Goal: Task Accomplishment & Management: Use online tool/utility

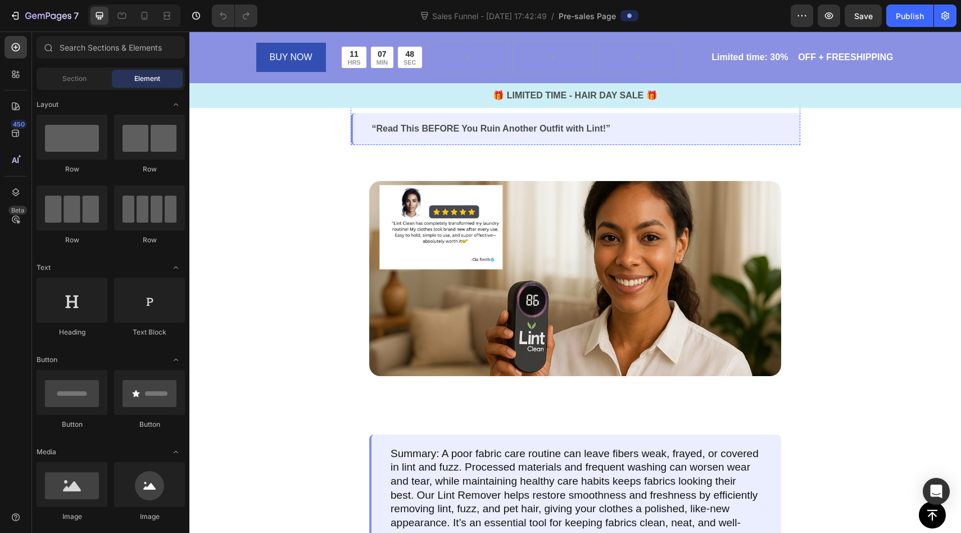
scroll to position [236, 0]
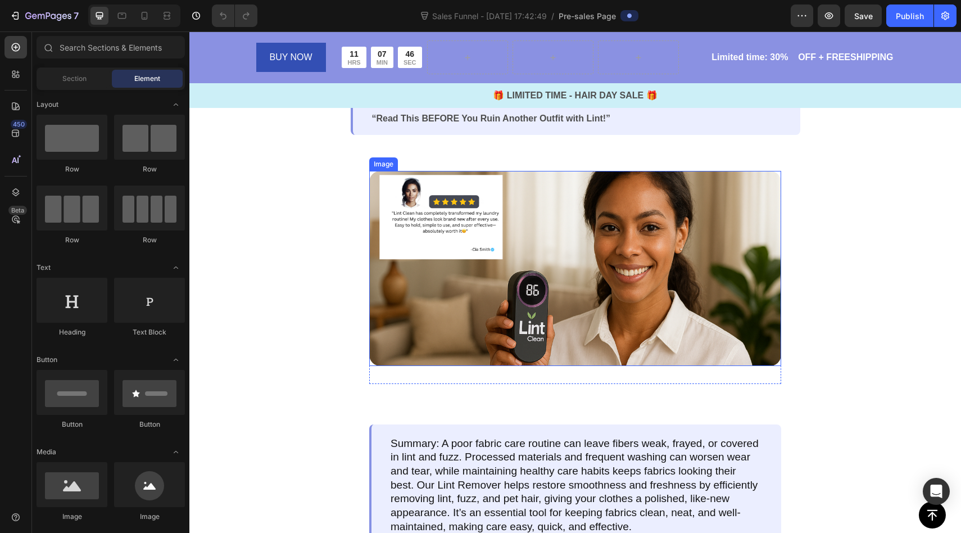
click at [458, 277] on img at bounding box center [575, 268] width 412 height 195
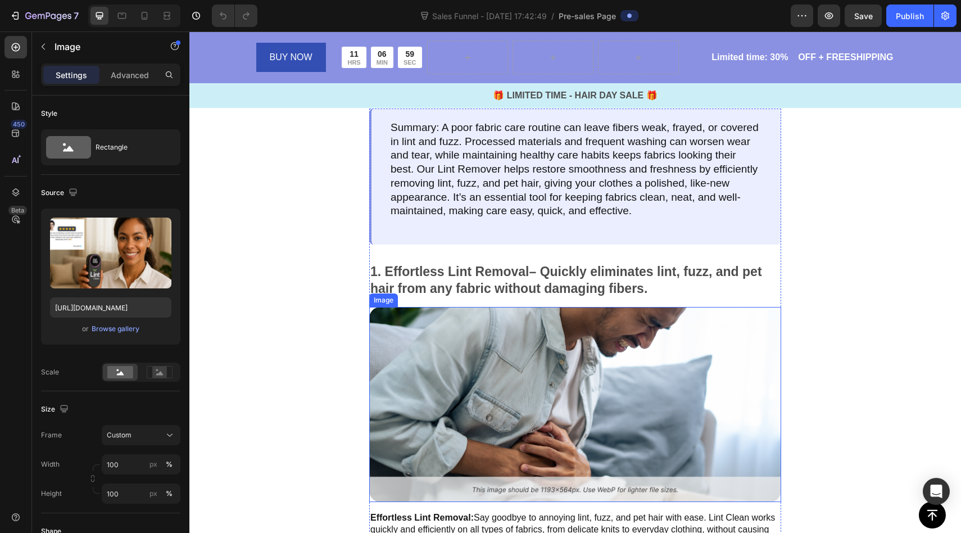
scroll to position [541, 0]
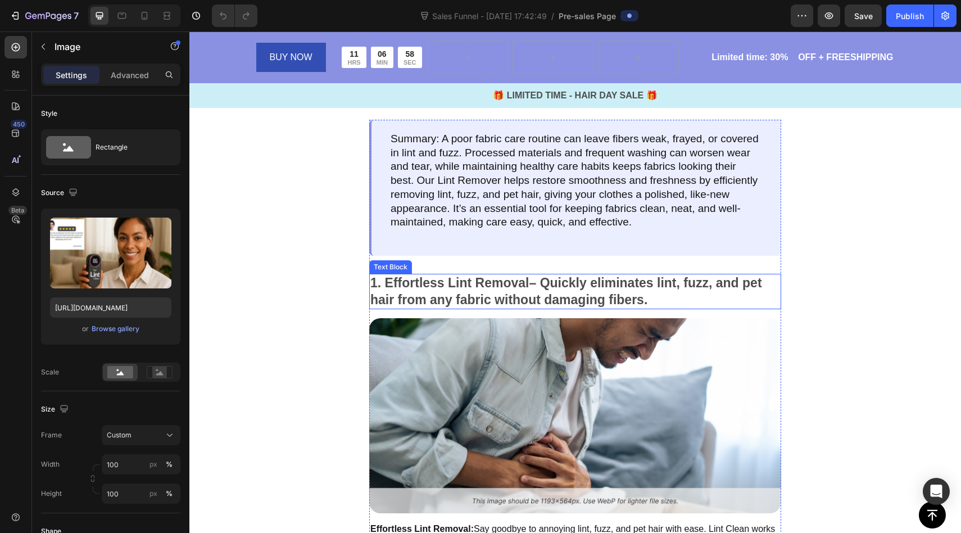
click at [387, 283] on strong "1. Effortless Lint Removal" at bounding box center [449, 282] width 159 height 15
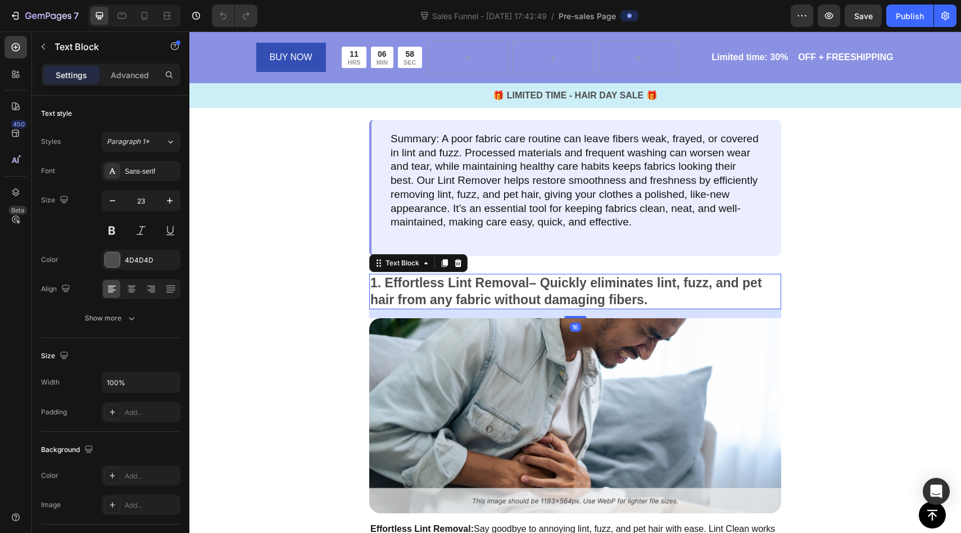
click at [387, 283] on strong "1. Effortless Lint Removal" at bounding box center [449, 282] width 159 height 15
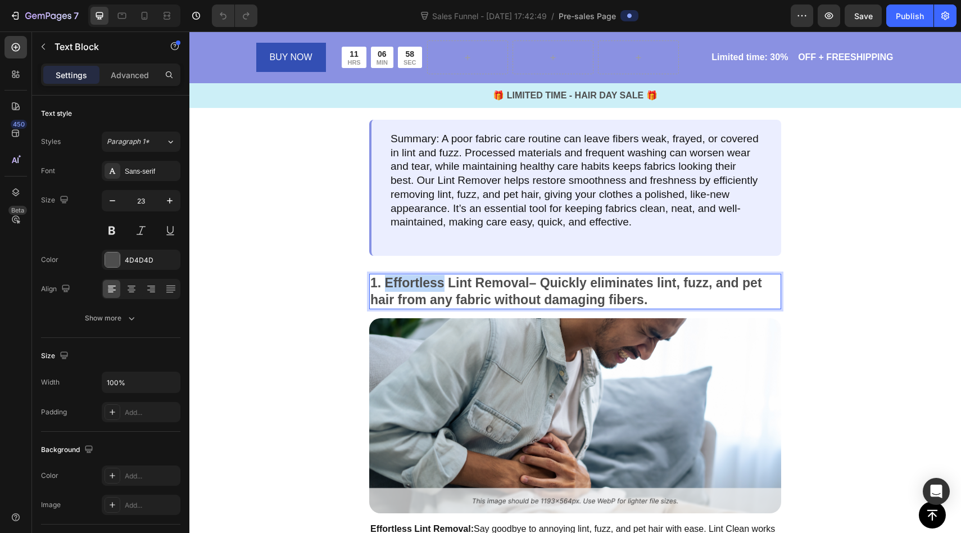
click at [387, 283] on strong "1. Effortless Lint Removal" at bounding box center [449, 282] width 159 height 15
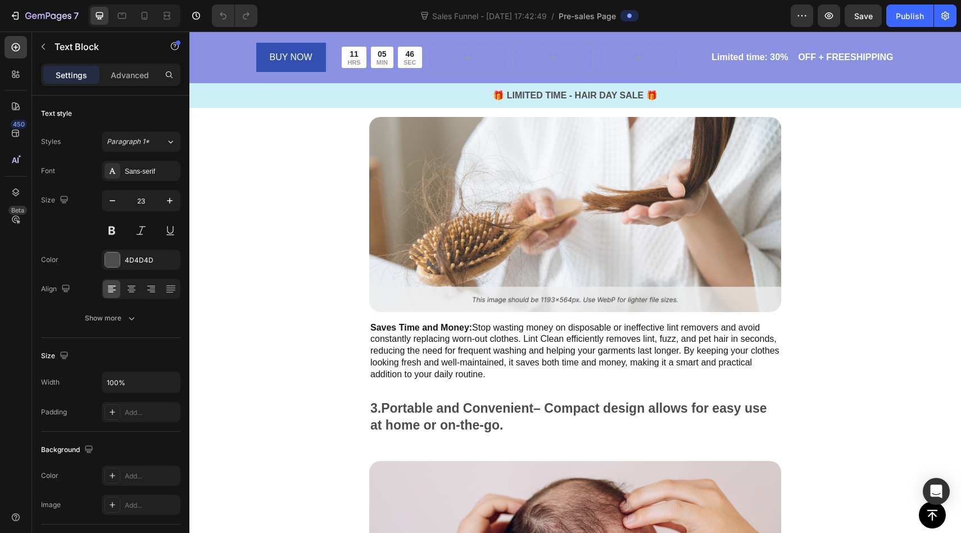
type input "16"
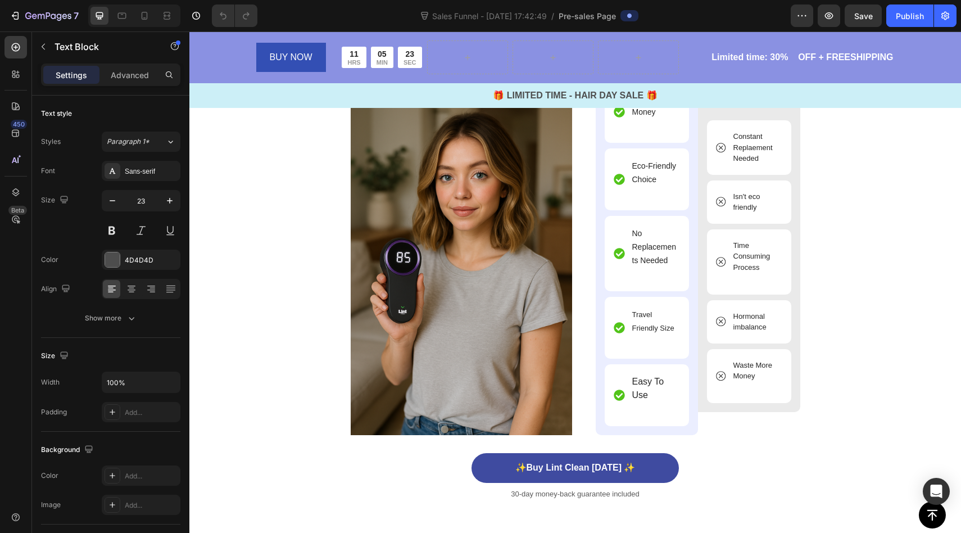
scroll to position [3940, 0]
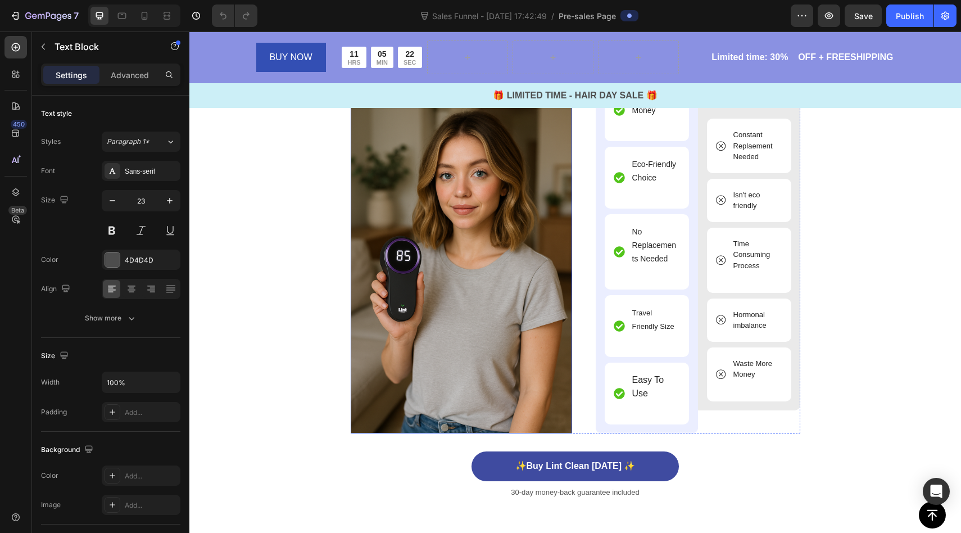
click at [454, 303] on img at bounding box center [461, 267] width 221 height 332
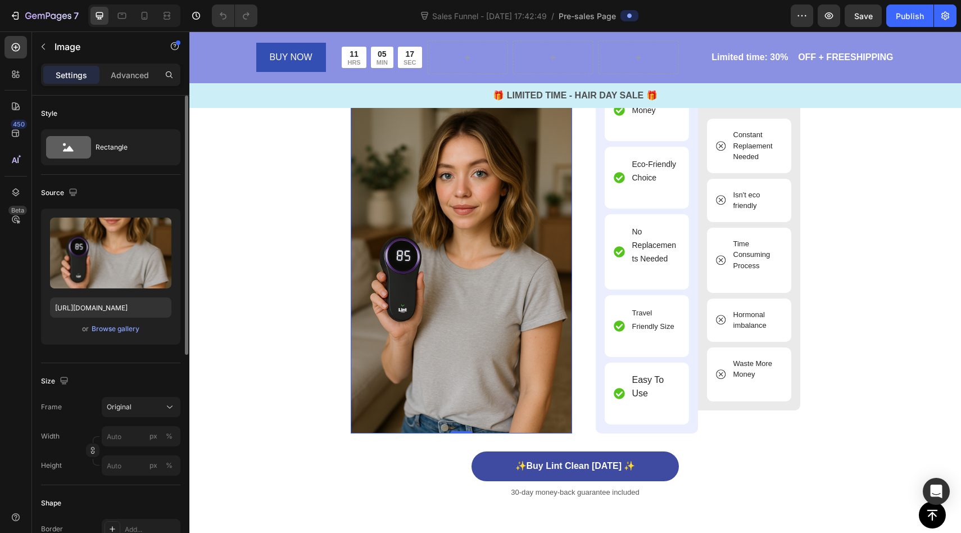
click at [126, 291] on div "Upload Image [URL][DOMAIN_NAME] or Browse gallery" at bounding box center [110, 277] width 139 height 136
click at [120, 330] on div "Browse gallery" at bounding box center [116, 329] width 48 height 10
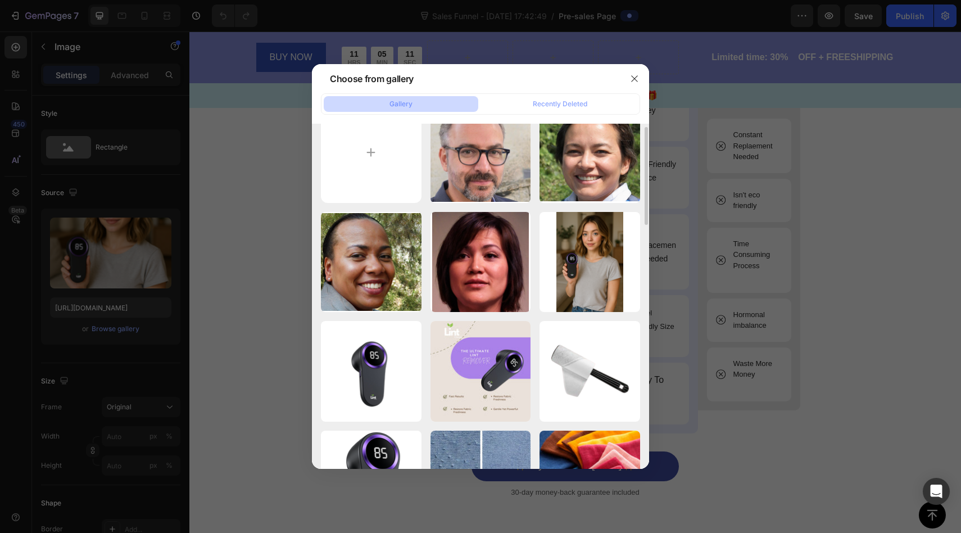
scroll to position [25, 0]
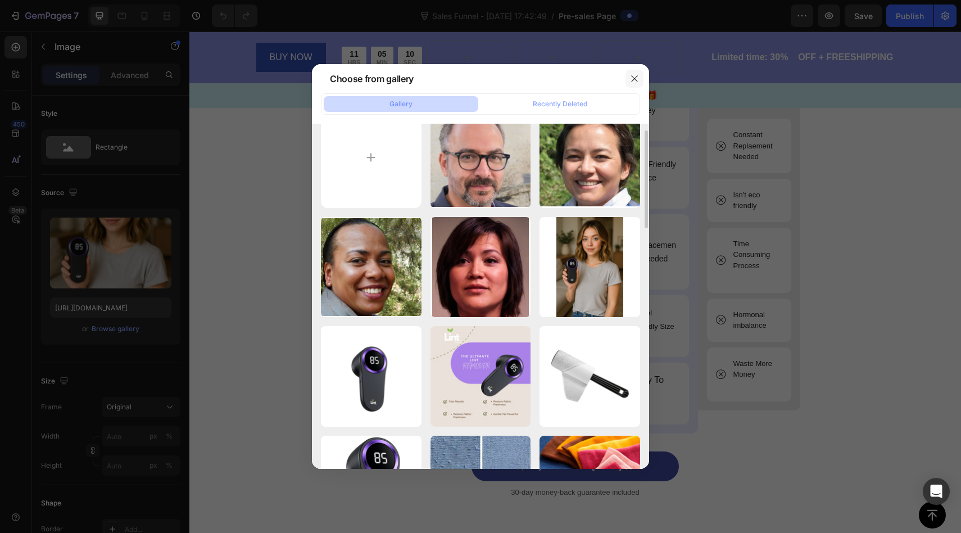
click at [635, 80] on icon "button" at bounding box center [634, 78] width 9 height 9
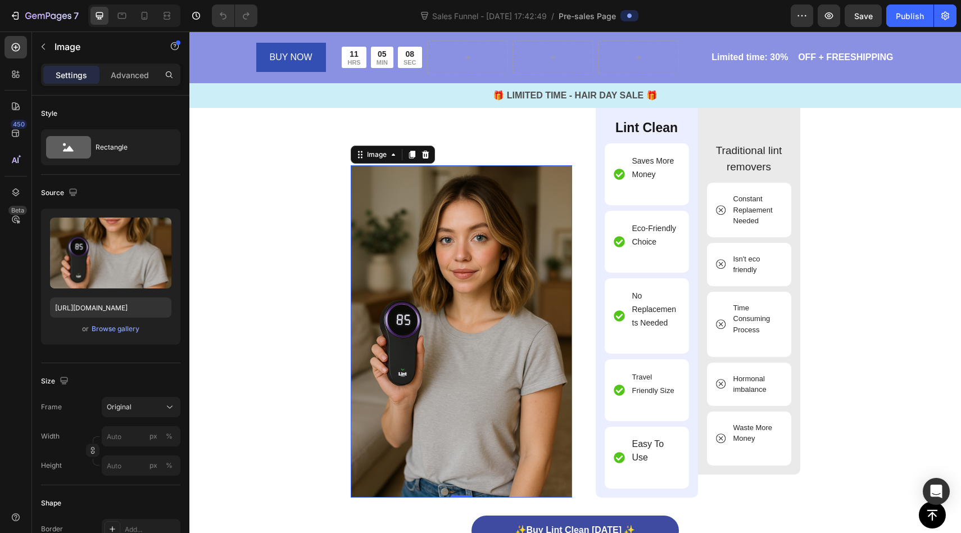
scroll to position [3861, 0]
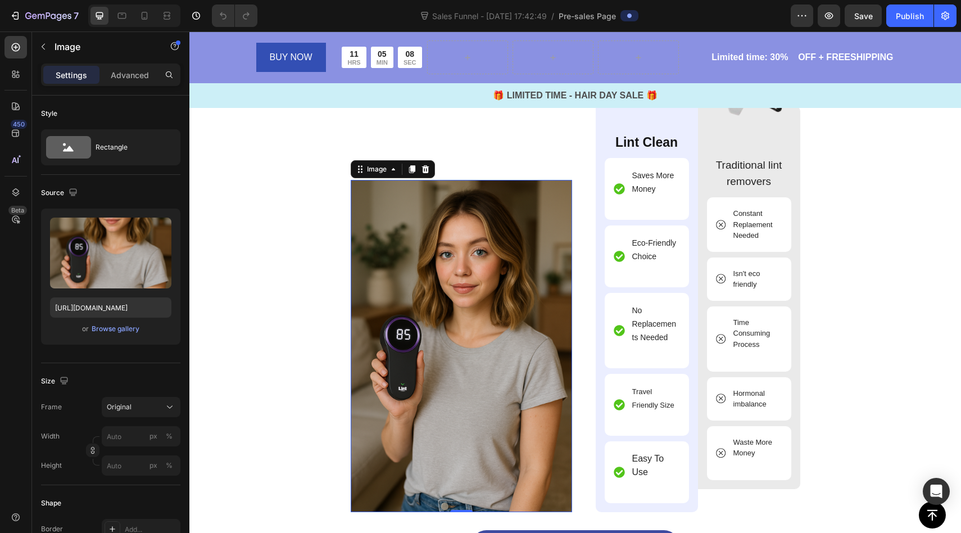
click at [516, 242] on img at bounding box center [461, 346] width 221 height 332
click at [383, 170] on div "Image" at bounding box center [377, 169] width 24 height 10
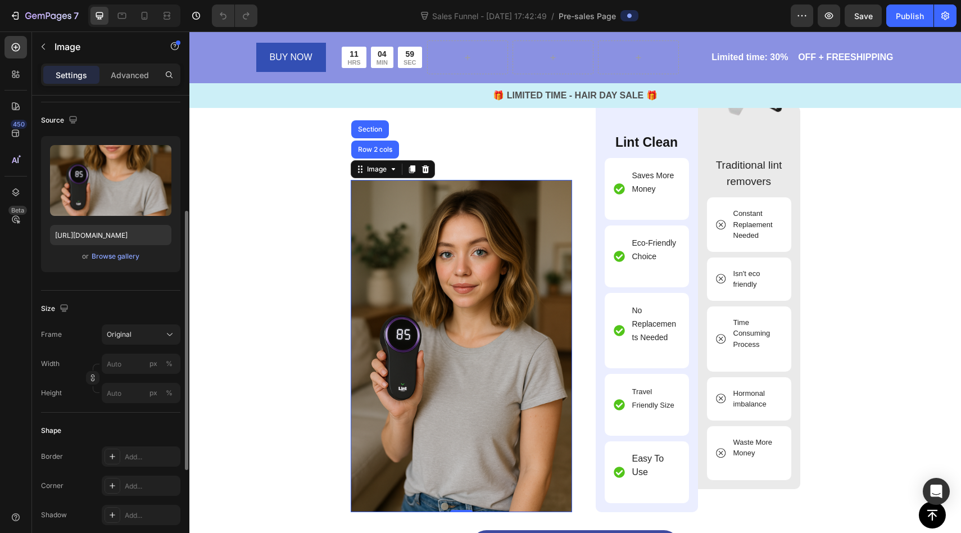
scroll to position [0, 0]
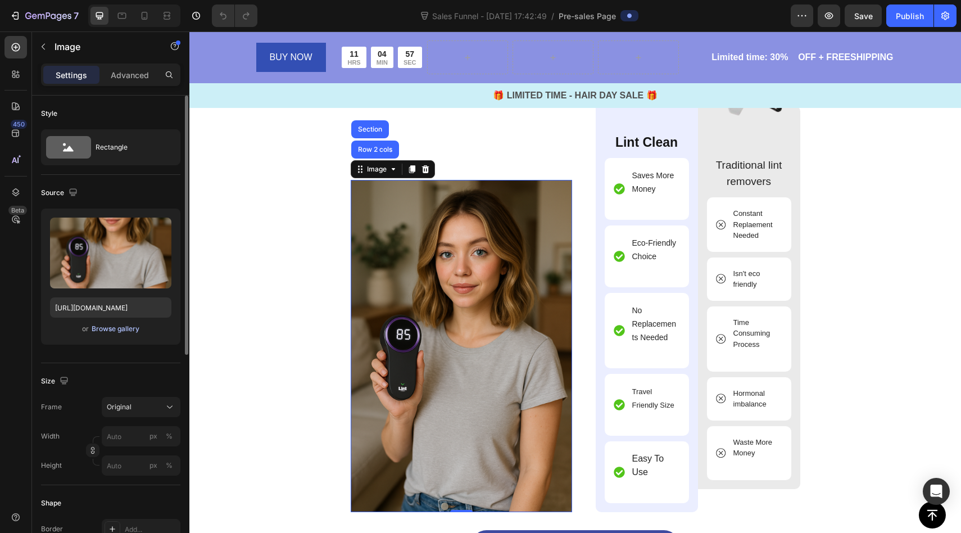
click at [126, 328] on div "Browse gallery" at bounding box center [116, 329] width 48 height 10
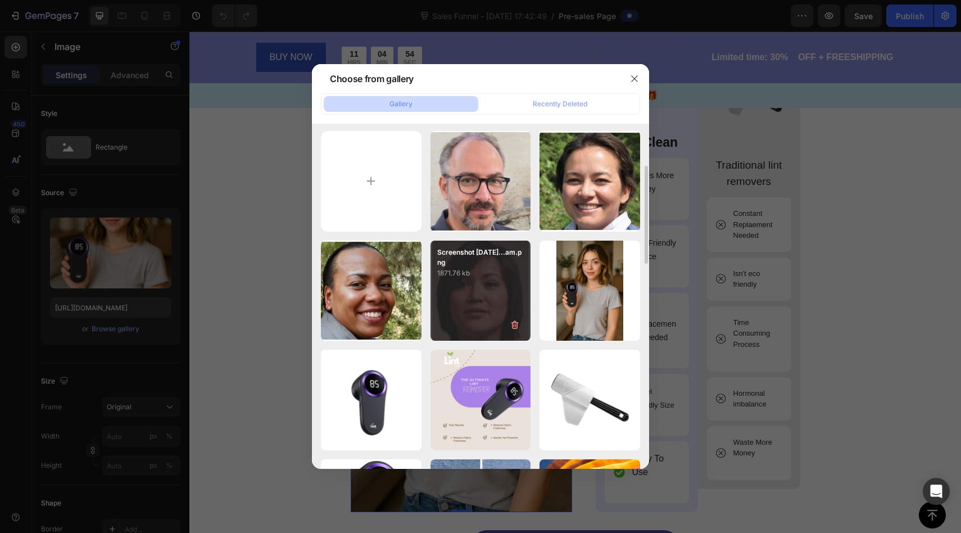
scroll to position [57, 0]
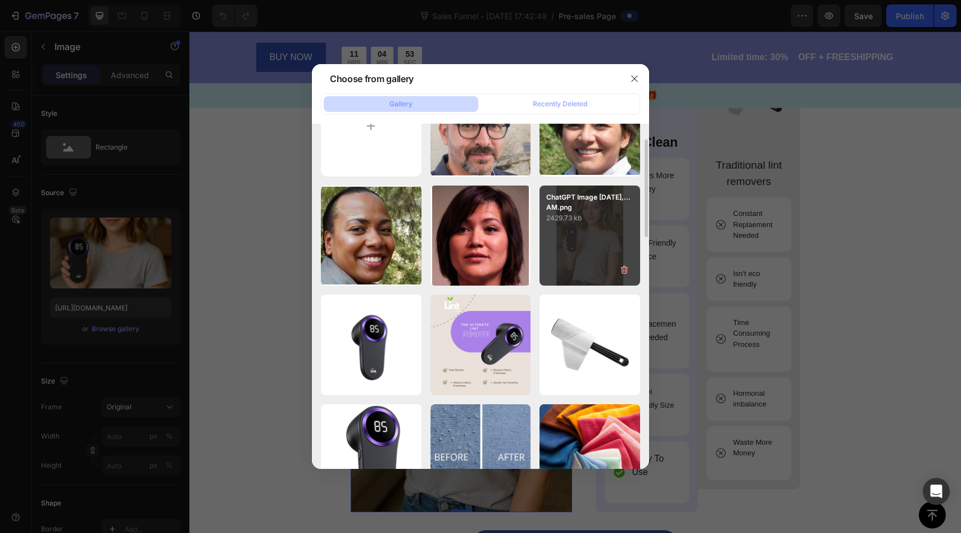
click at [549, 254] on div "ChatGPT Image [DATE],...AM.png 2429.73 kb" at bounding box center [590, 236] width 101 height 101
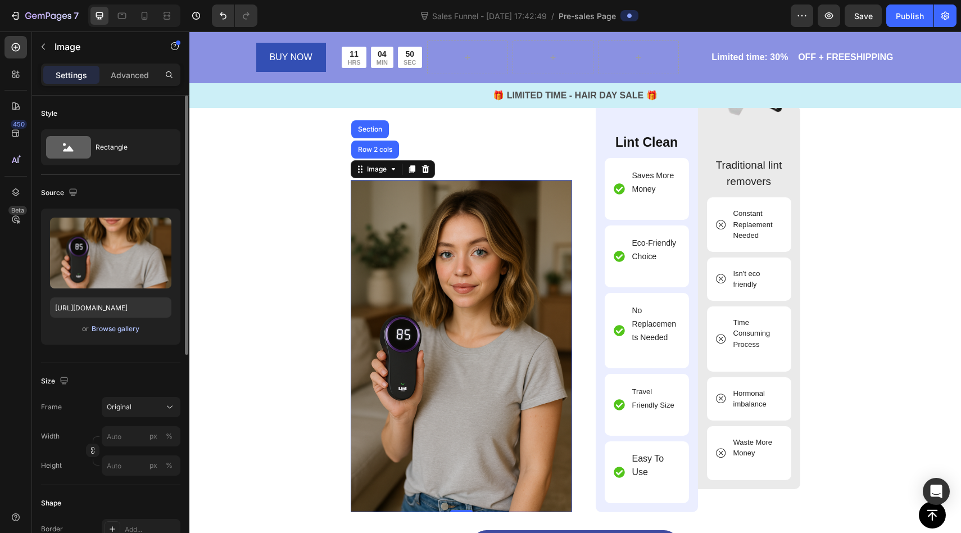
click at [103, 331] on div "Browse gallery" at bounding box center [116, 329] width 48 height 10
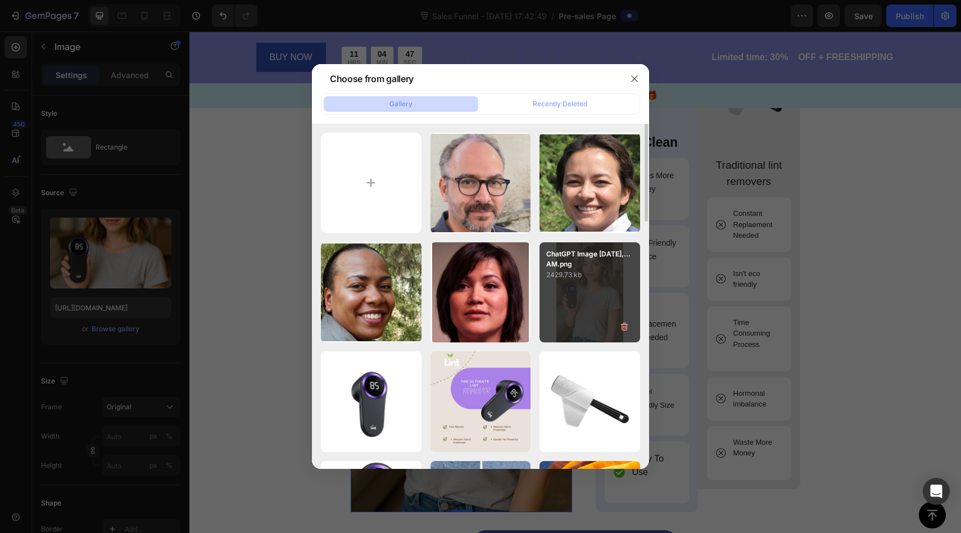
click at [576, 277] on p "2429.73 kb" at bounding box center [589, 274] width 87 height 11
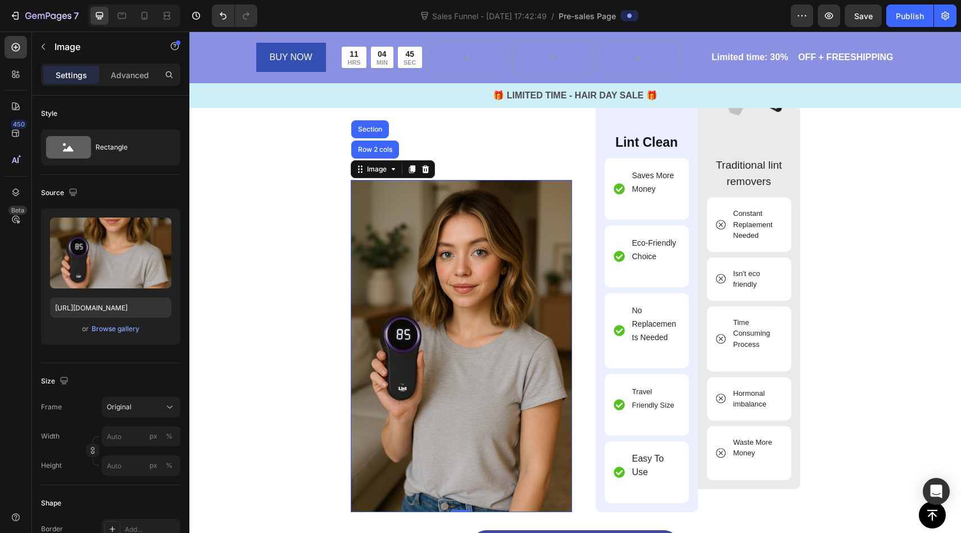
click at [497, 277] on img at bounding box center [461, 346] width 221 height 332
click at [125, 333] on div "Browse gallery" at bounding box center [116, 329] width 48 height 10
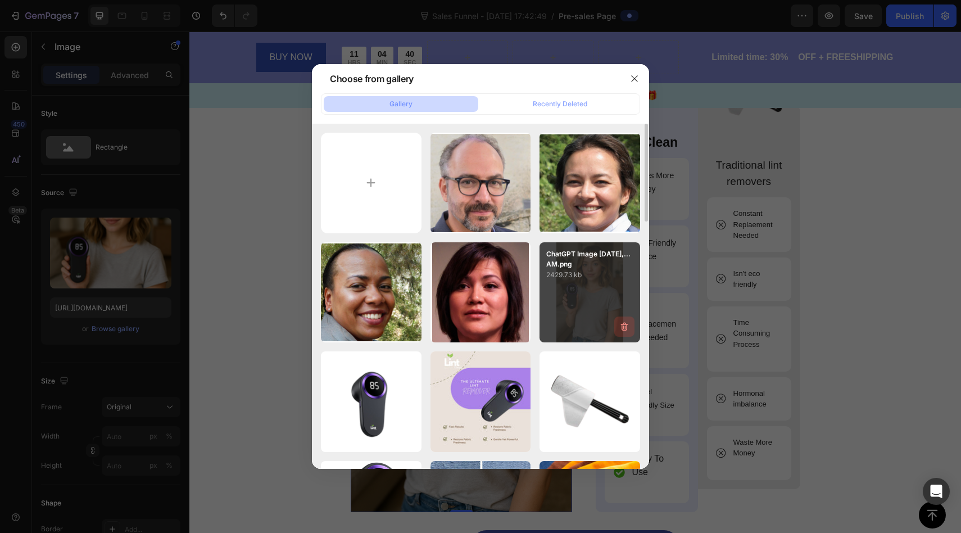
click at [619, 321] on icon "button" at bounding box center [624, 326] width 11 height 11
click at [619, 321] on div "Delete Image? 2429.73 kb Cancel Delete" at bounding box center [590, 292] width 101 height 101
click at [615, 327] on div "Delete" at bounding box center [618, 329] width 21 height 10
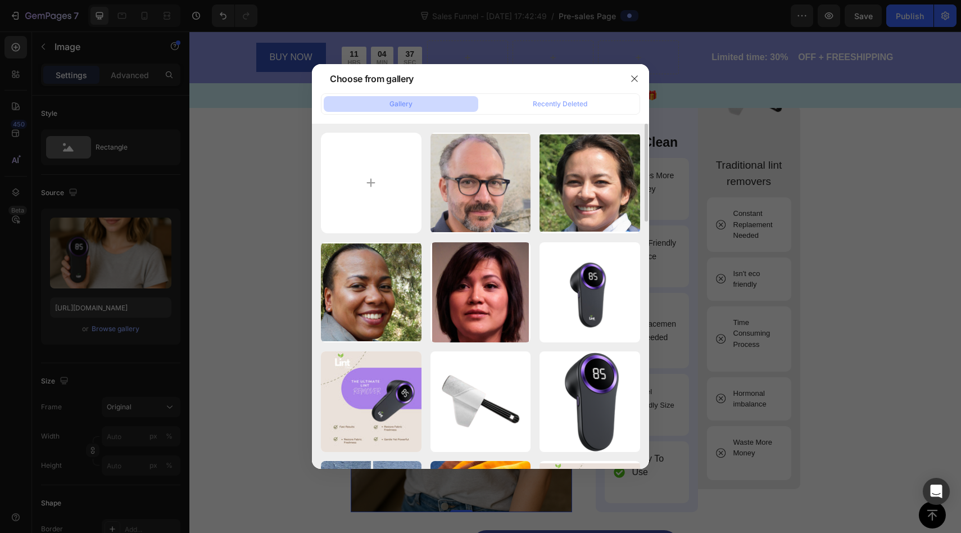
click at [810, 299] on div at bounding box center [480, 266] width 961 height 533
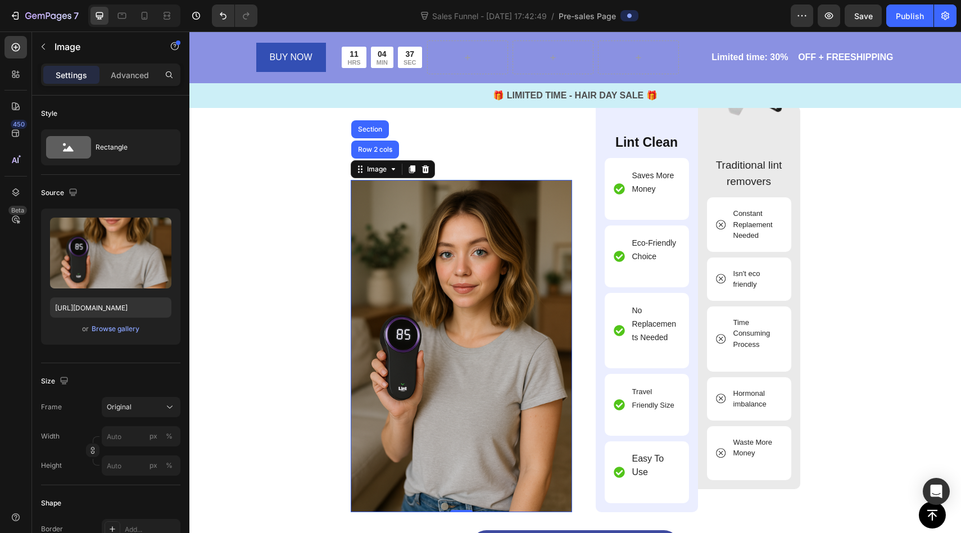
click at [512, 297] on img at bounding box center [461, 346] width 221 height 332
click at [426, 168] on icon at bounding box center [425, 169] width 7 height 8
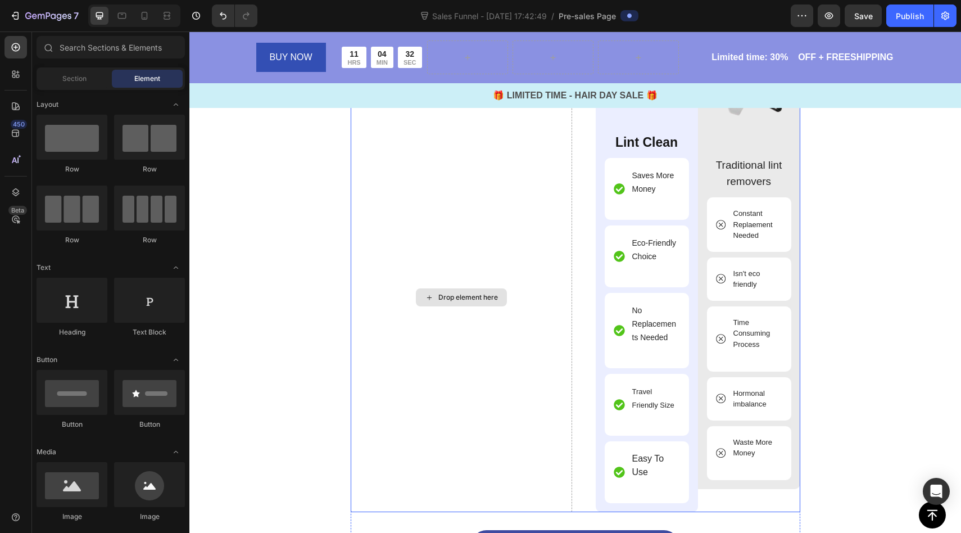
click at [467, 290] on div "Drop element here" at bounding box center [461, 297] width 91 height 18
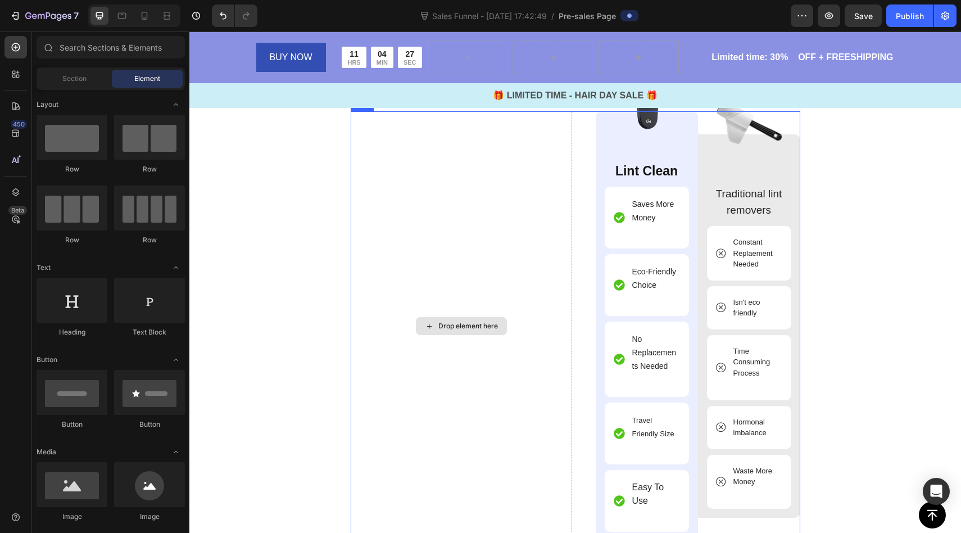
scroll to position [3851, 0]
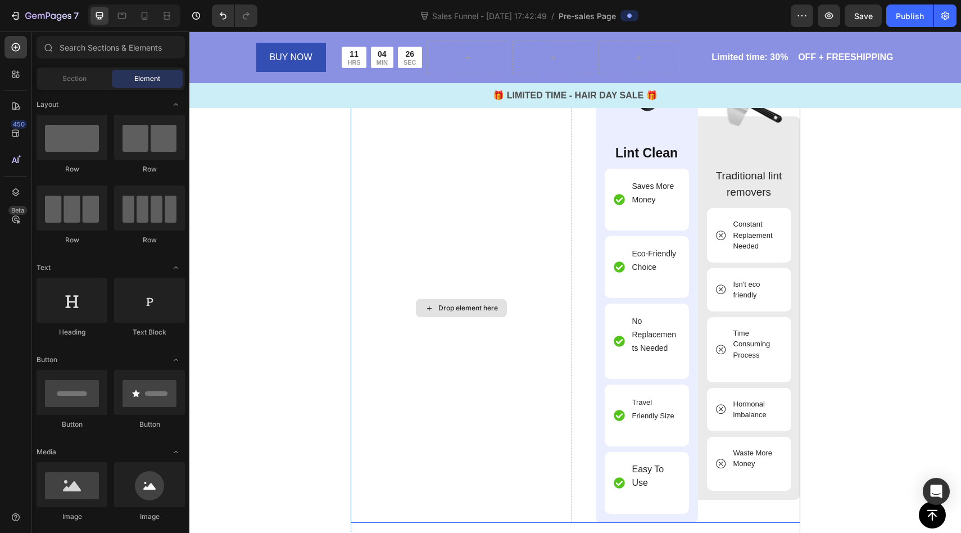
click at [439, 316] on div "Drop element here" at bounding box center [461, 308] width 91 height 18
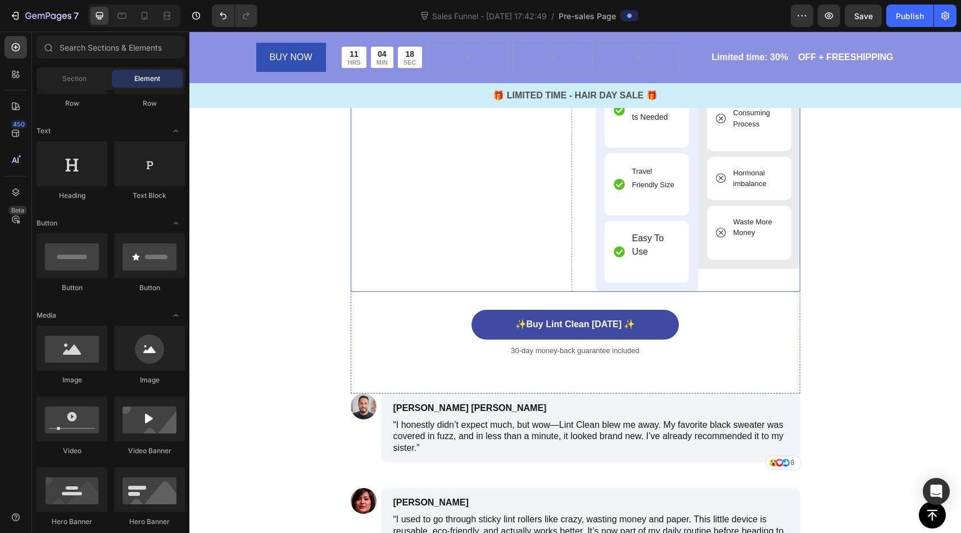
scroll to position [4083, 0]
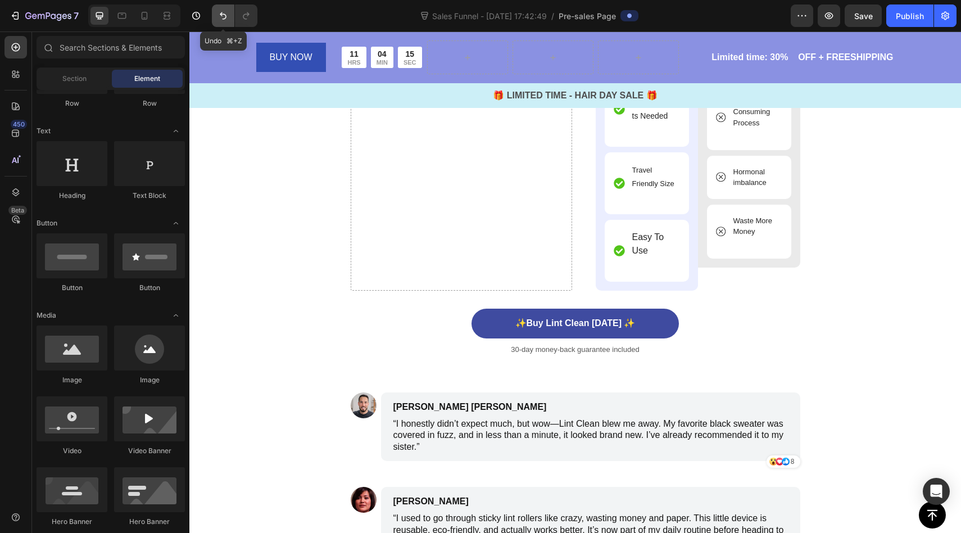
click at [221, 15] on icon "Undo/Redo" at bounding box center [223, 15] width 11 height 11
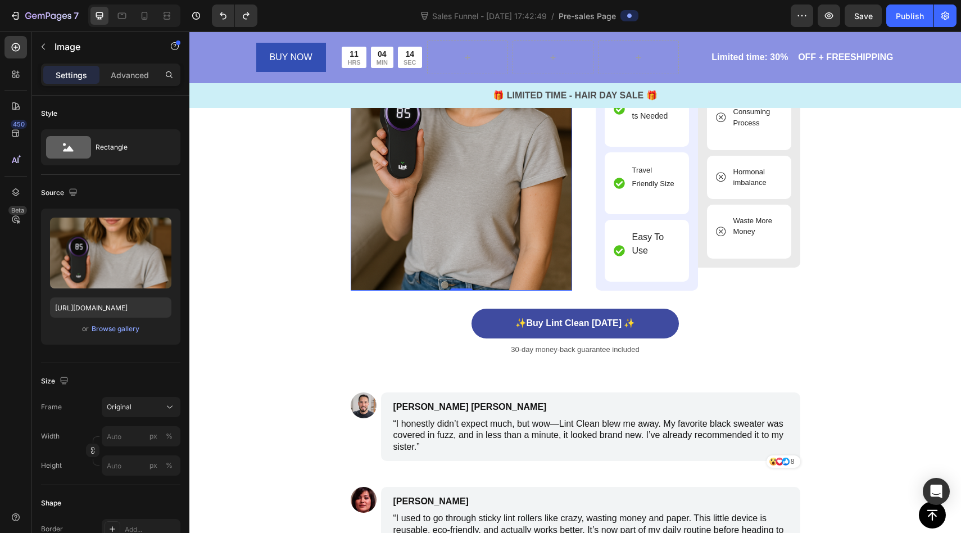
click at [439, 250] on img at bounding box center [461, 124] width 221 height 332
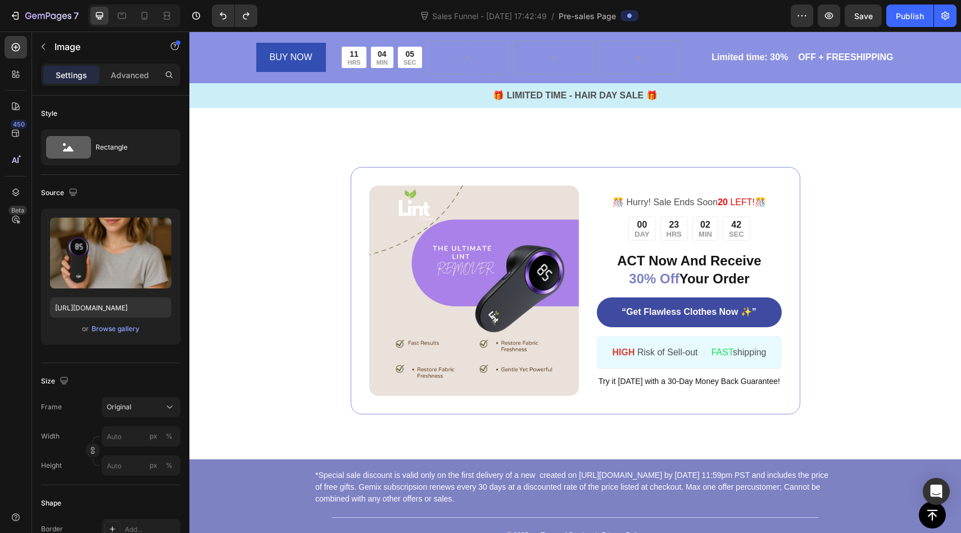
scroll to position [4805, 0]
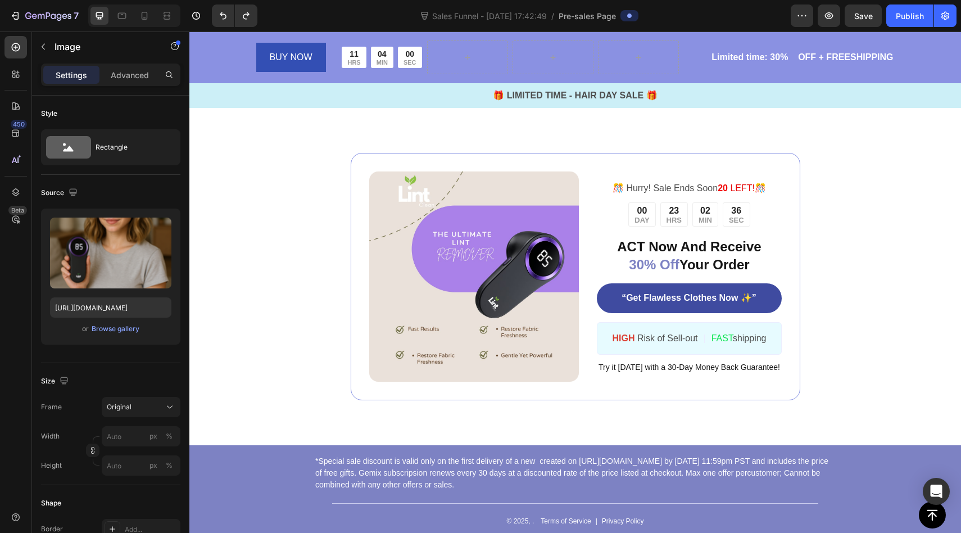
click at [439, 250] on img at bounding box center [474, 276] width 210 height 210
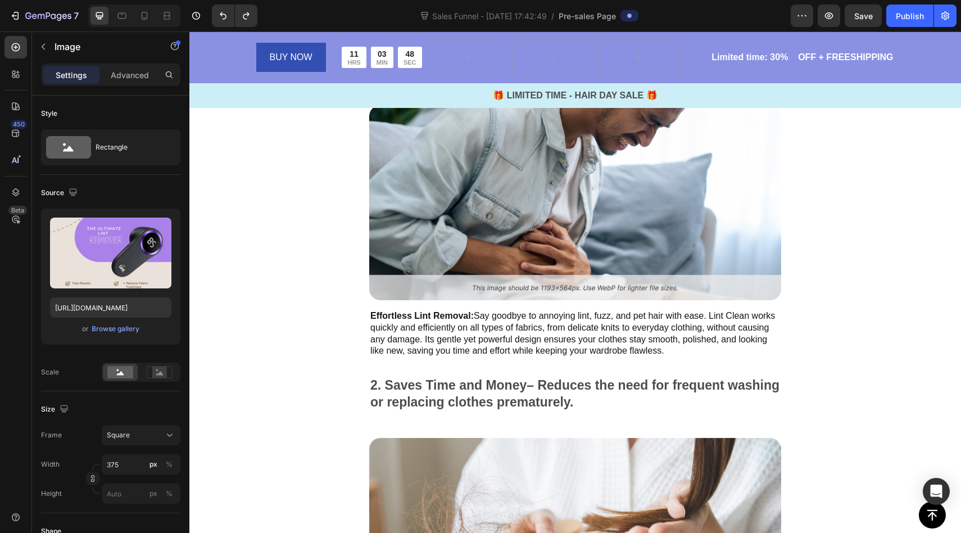
scroll to position [756, 0]
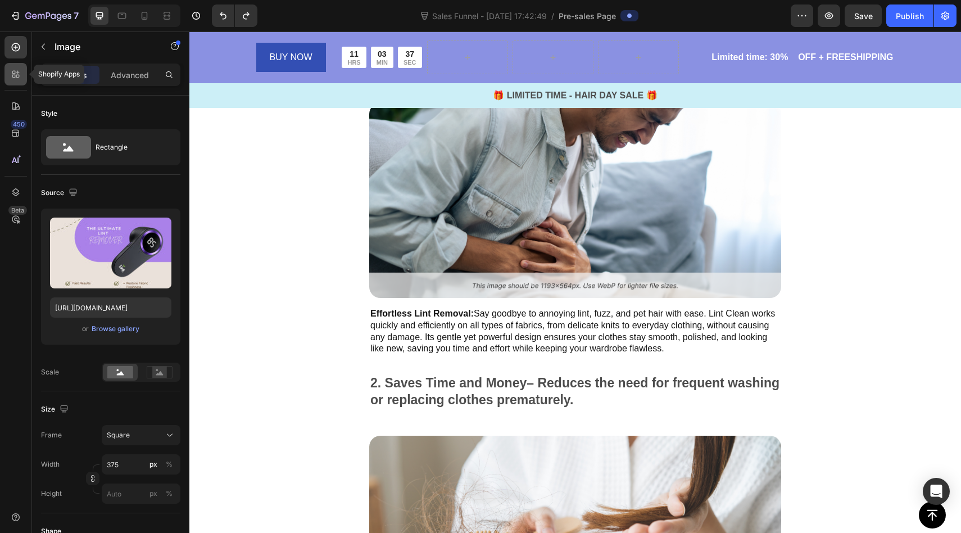
click at [8, 76] on div at bounding box center [15, 74] width 22 height 22
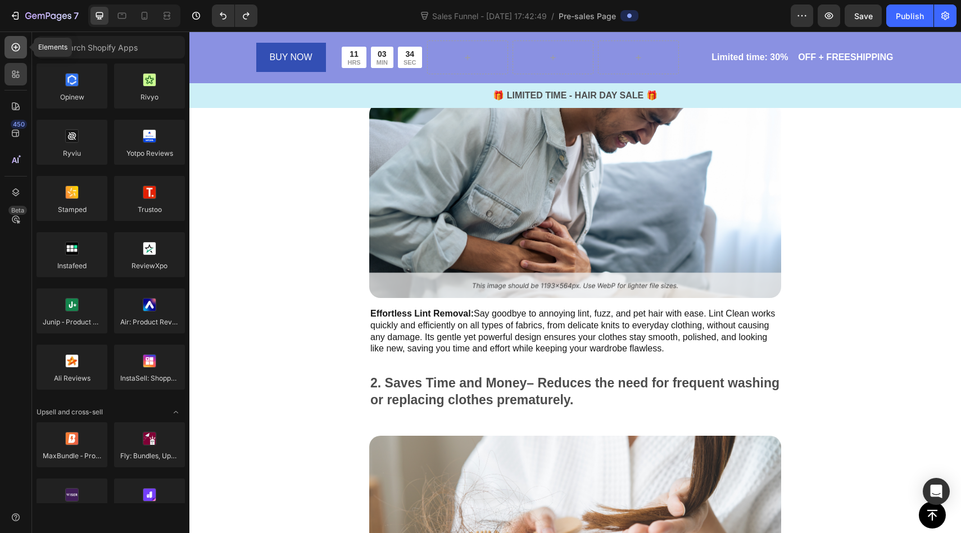
click at [15, 52] on icon at bounding box center [15, 47] width 11 height 11
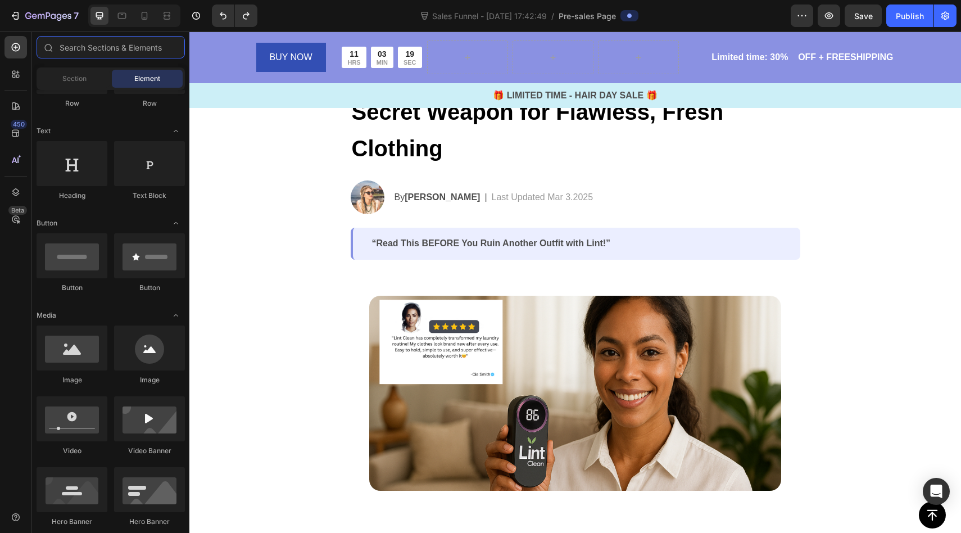
scroll to position [119, 0]
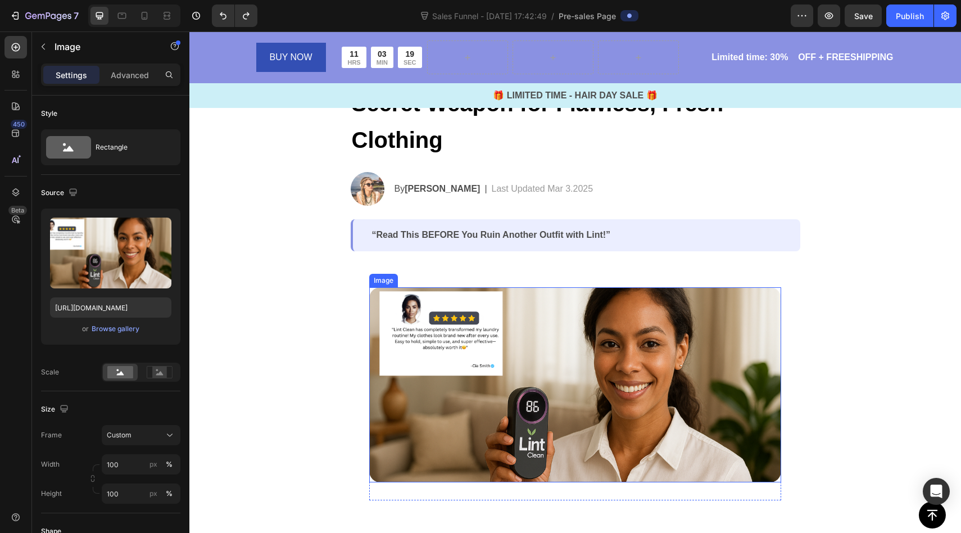
click at [525, 365] on img at bounding box center [575, 384] width 412 height 195
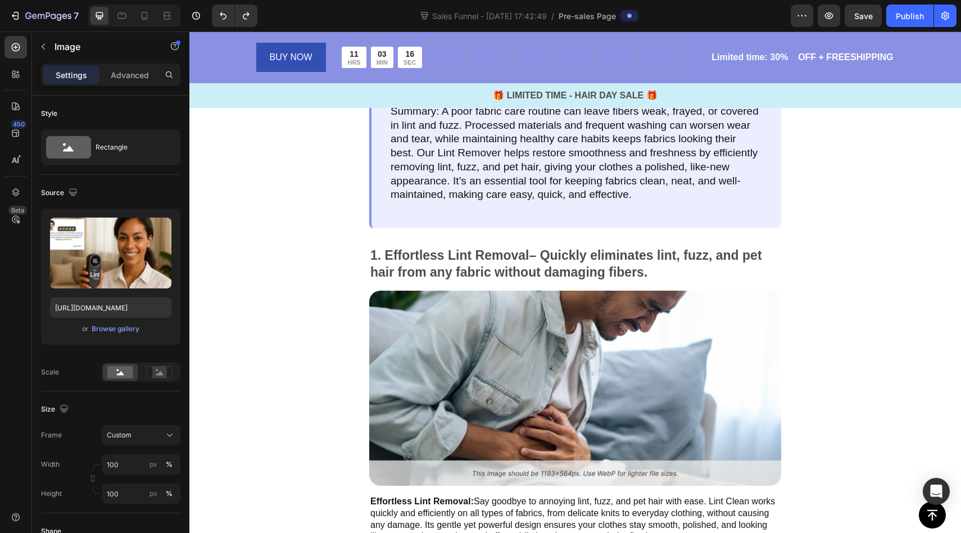
scroll to position [573, 0]
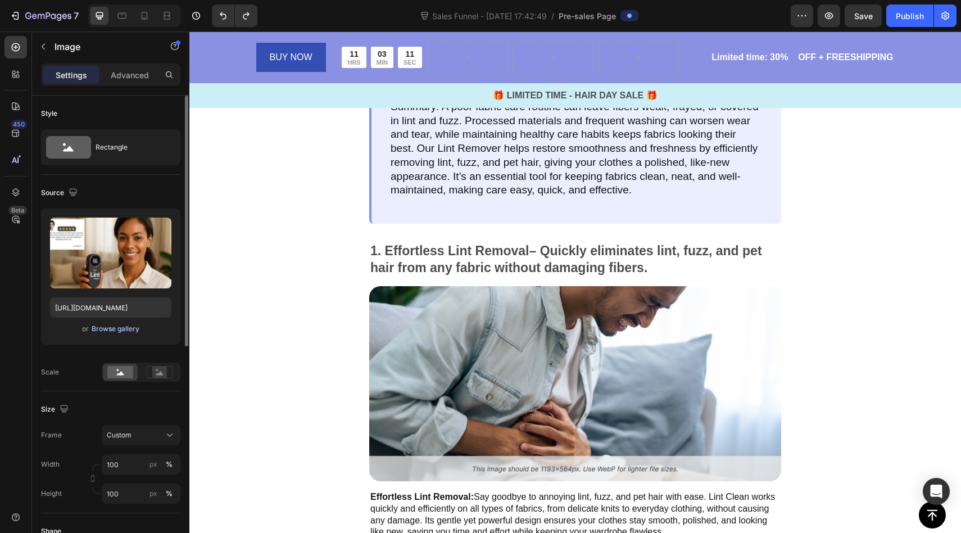
click at [106, 329] on div "Browse gallery" at bounding box center [116, 329] width 48 height 10
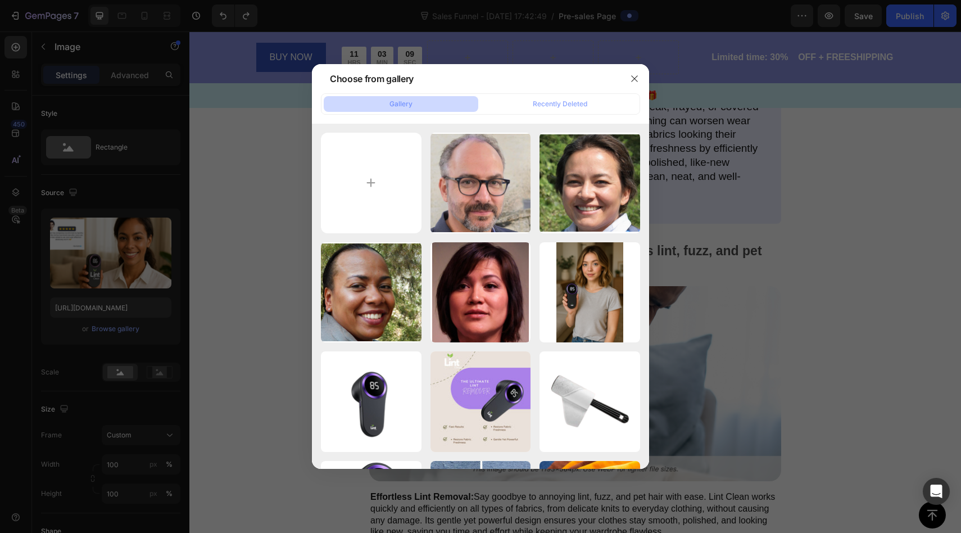
click at [239, 221] on div at bounding box center [480, 266] width 961 height 533
